Goal: Check status: Check status

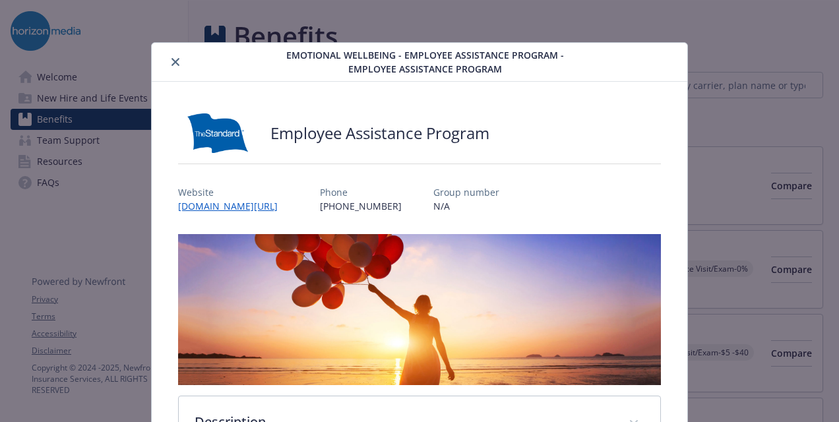
scroll to position [40, 0]
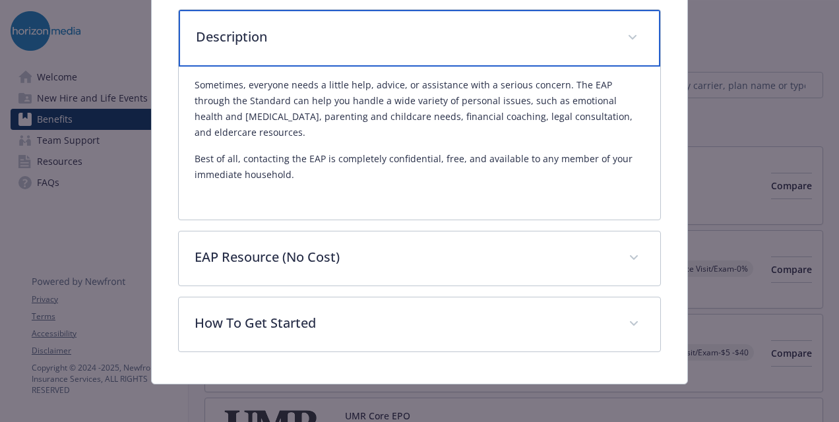
scroll to position [386, 0]
